Goal: Answer question/provide support: Answer question/provide support

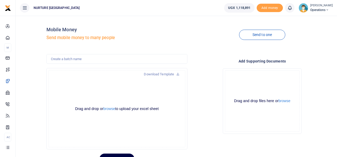
scroll to position [25, 0]
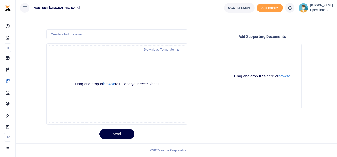
click at [196, 74] on div "Drop your files here Drag and drop files here or browse Powered by Uppy" at bounding box center [261, 76] width 141 height 74
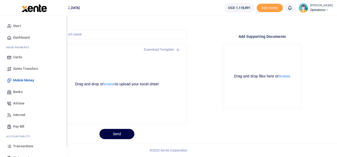
click at [18, 25] on span "Start" at bounding box center [17, 25] width 8 height 5
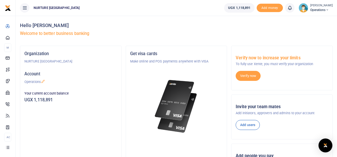
click at [324, 142] on div "Open Intercom Messenger" at bounding box center [325, 145] width 14 height 14
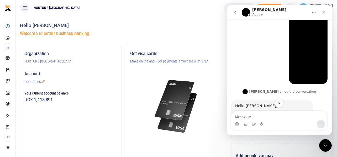
scroll to position [99, 0]
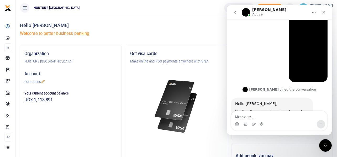
click at [306, 48] on img "Timothy says…" at bounding box center [308, 43] width 30 height 70
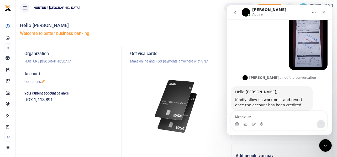
scroll to position [112, 0]
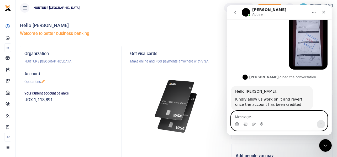
click at [244, 114] on textarea "Message…" at bounding box center [279, 115] width 96 height 9
type textarea "Alright thanks Ibrahim"
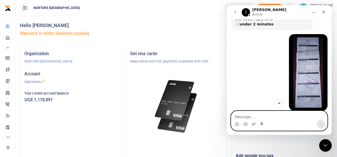
scroll to position [70, 0]
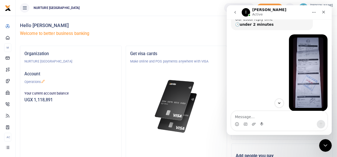
click at [303, 68] on img "Timothy says…" at bounding box center [308, 73] width 30 height 70
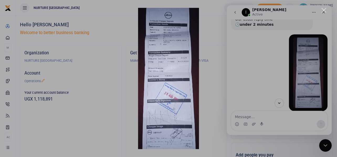
scroll to position [0, 0]
click at [178, 78] on img "Close" at bounding box center [168, 78] width 61 height 141
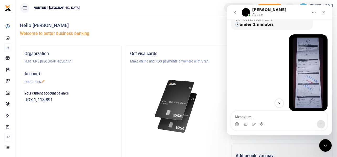
click at [294, 66] on img "Timothy says…" at bounding box center [308, 73] width 30 height 70
click at [312, 66] on img "Timothy says…" at bounding box center [308, 73] width 30 height 70
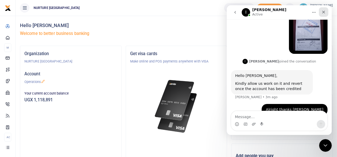
click at [325, 12] on icon "Close" at bounding box center [323, 12] width 4 height 4
